Goal: Task Accomplishment & Management: Manage account settings

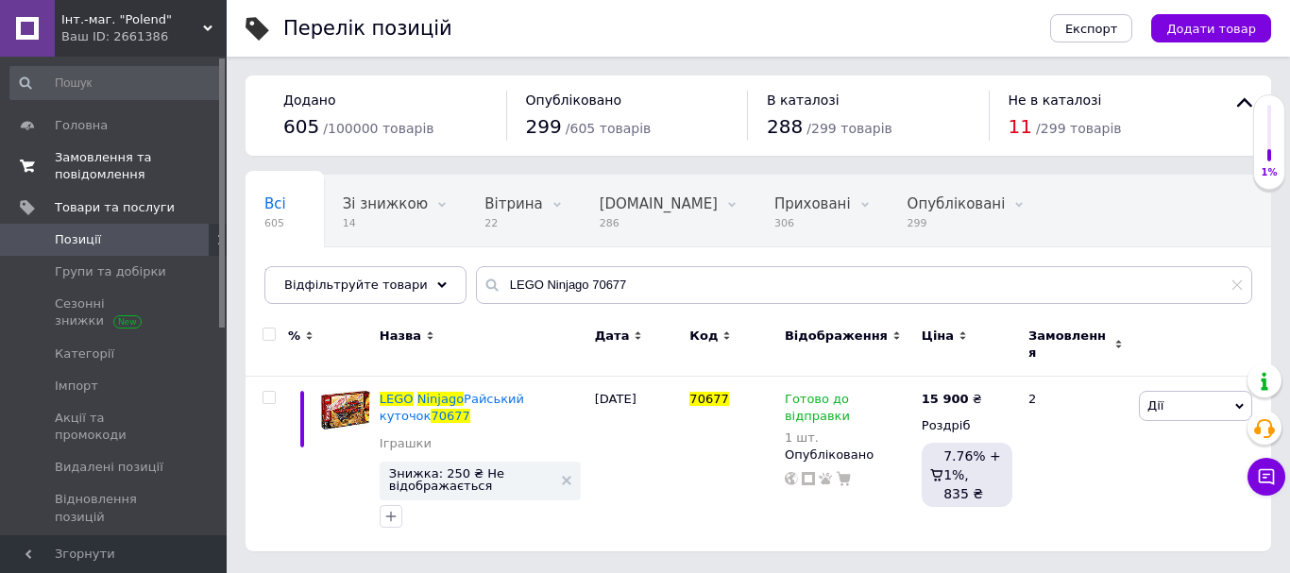
click at [89, 162] on span "Замовлення та повідомлення" at bounding box center [115, 166] width 120 height 34
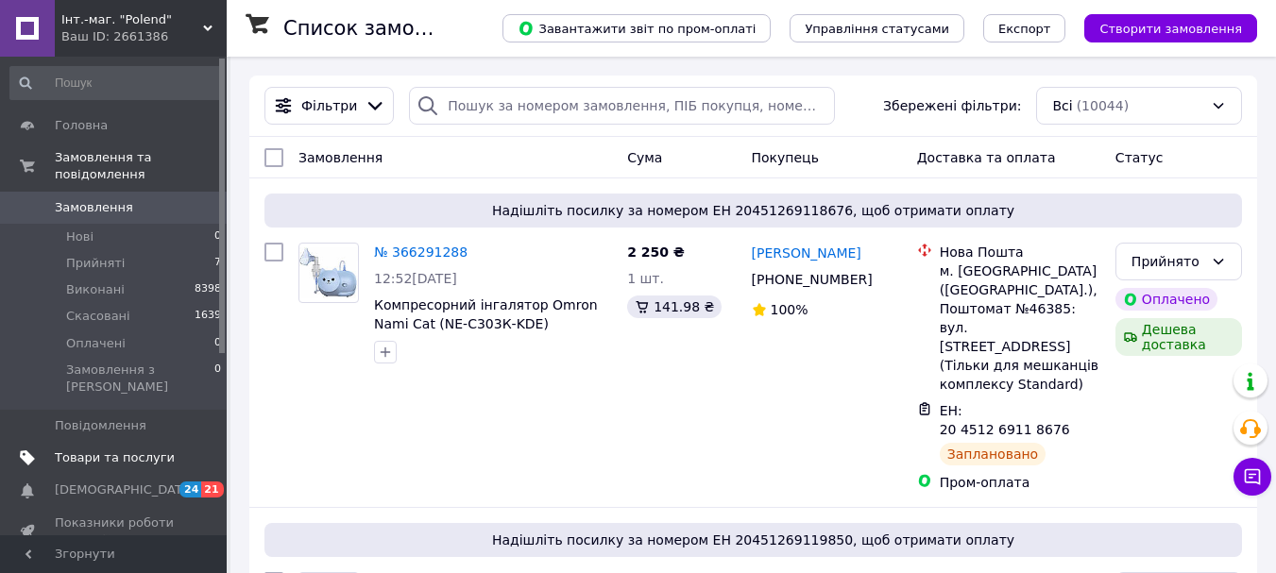
click at [86, 450] on span "Товари та послуги" at bounding box center [115, 458] width 120 height 17
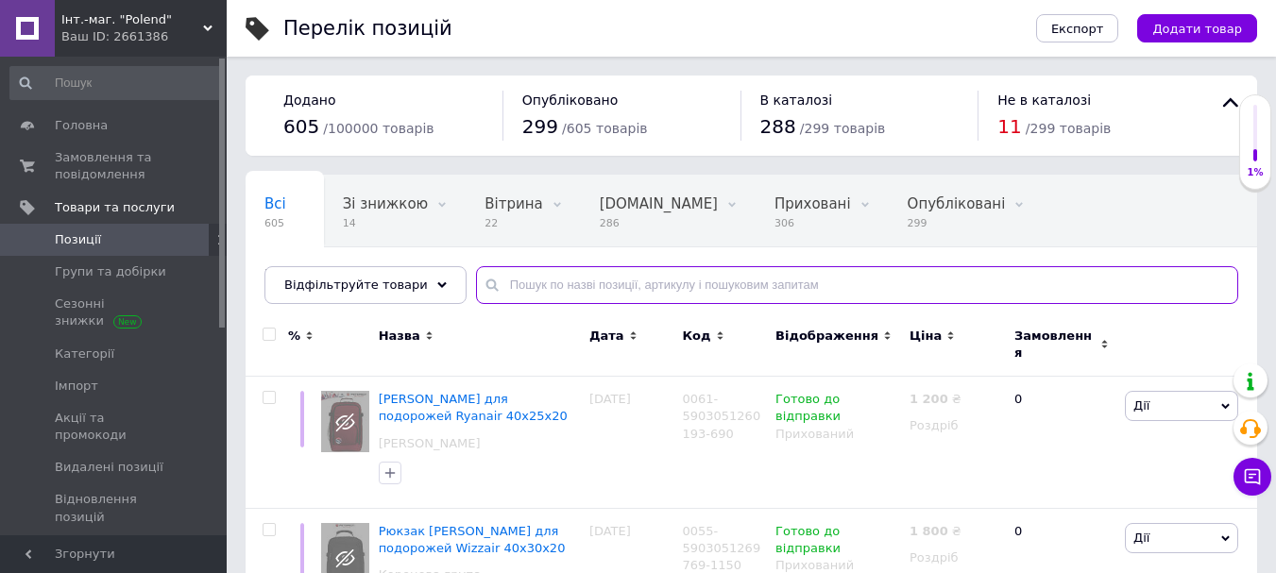
click at [534, 280] on input "text" at bounding box center [857, 285] width 762 height 38
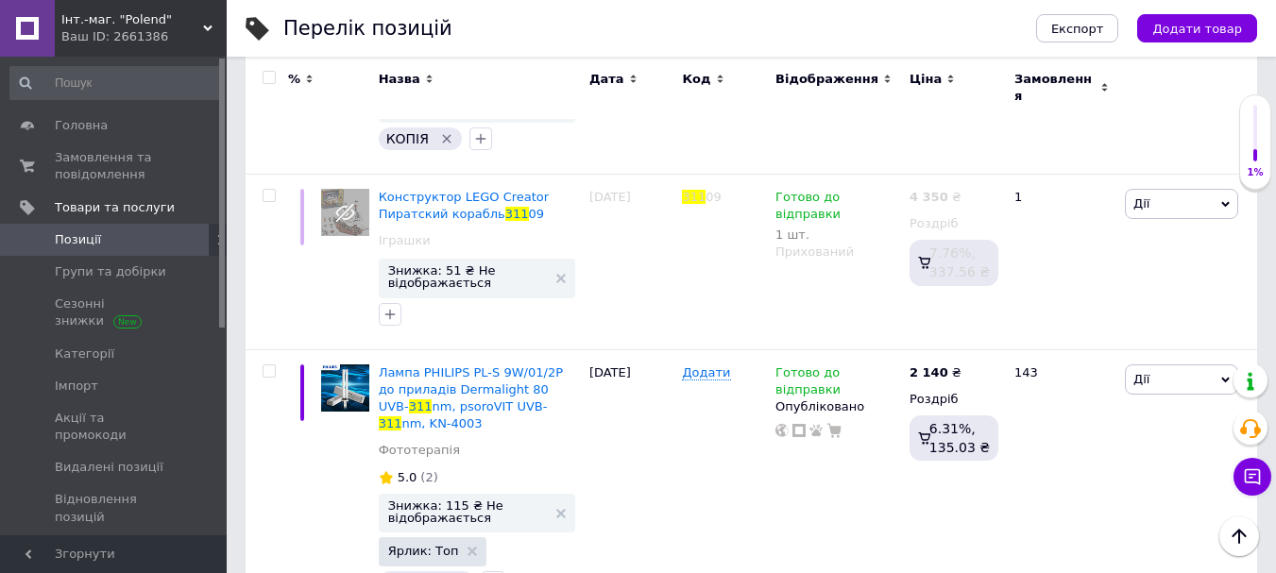
scroll to position [472, 0]
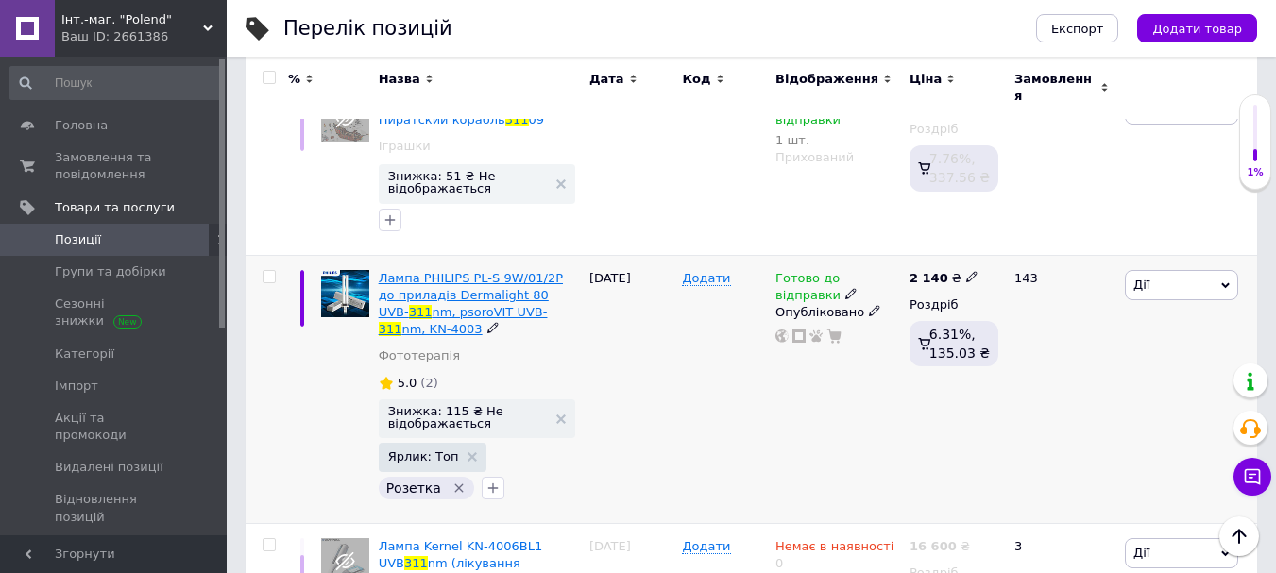
type input "311"
click at [402, 322] on span "311" at bounding box center [391, 329] width 24 height 14
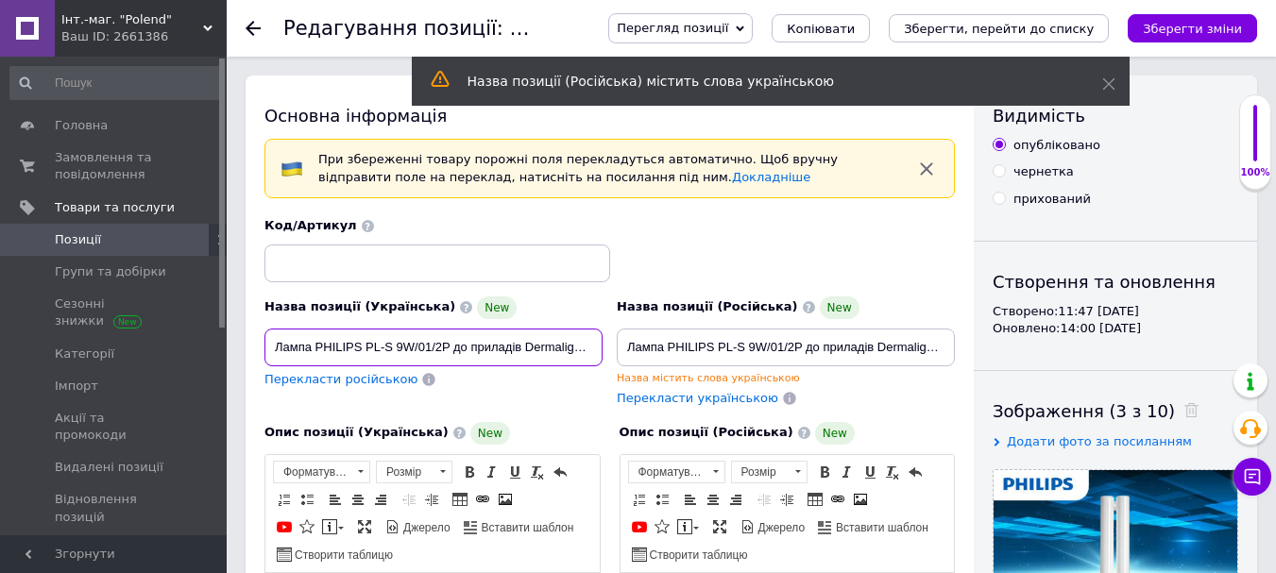
drag, startPoint x: 316, startPoint y: 350, endPoint x: 449, endPoint y: 348, distance: 132.3
click at [449, 348] on input "Лампа PHILIPS PL-S 9W/01/2P до приладів Dermalight 80 UVB-311nm, psoroVIT UVB-3…" at bounding box center [433, 348] width 338 height 38
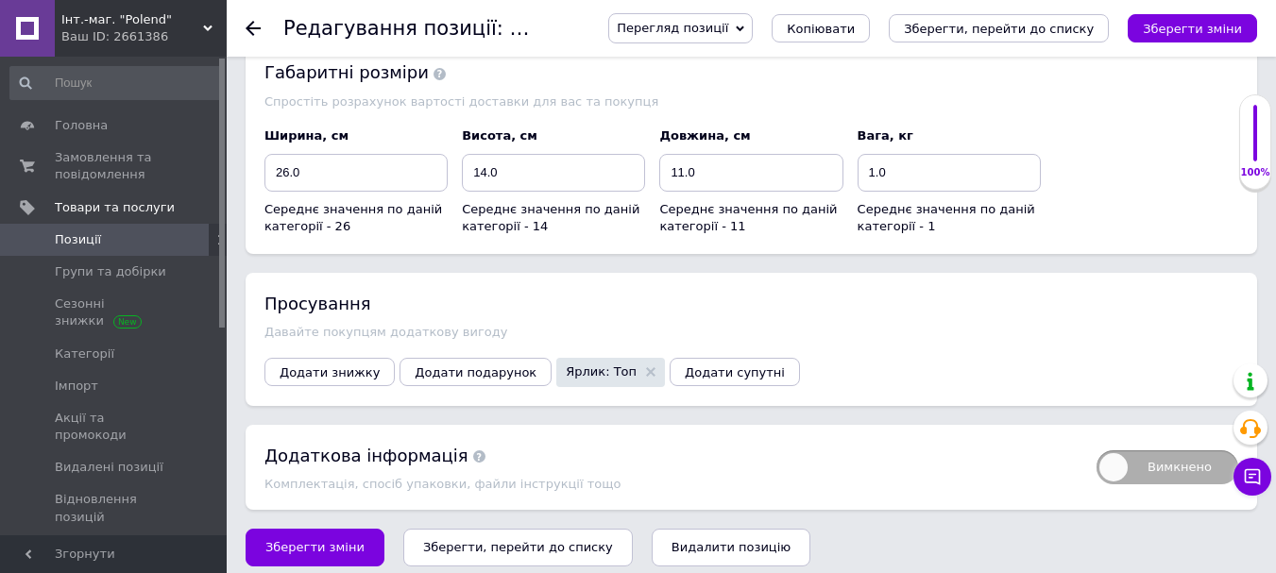
scroll to position [1898, 0]
